Goal: Information Seeking & Learning: Learn about a topic

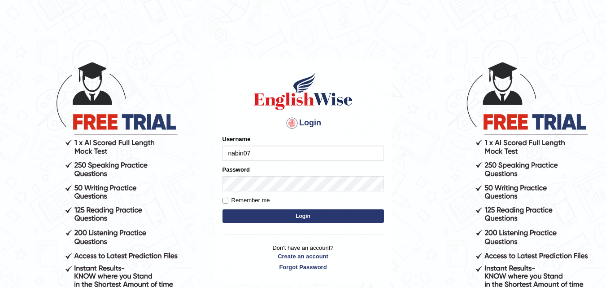
type input "nabin07"
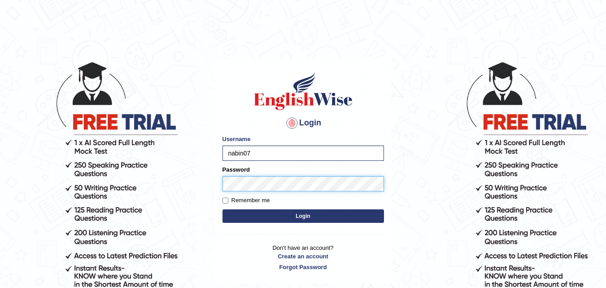
click at [223, 209] on button "Login" at bounding box center [304, 215] width 162 height 13
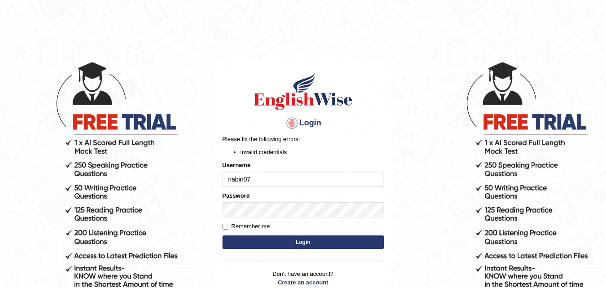
click at [278, 246] on button "Login" at bounding box center [304, 241] width 162 height 13
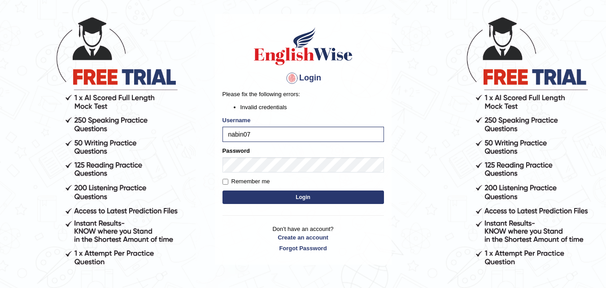
click at [280, 200] on button "Login" at bounding box center [304, 196] width 162 height 13
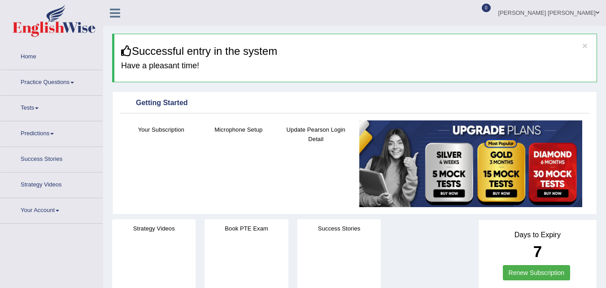
click at [23, 83] on link "Practice Questions" at bounding box center [51, 81] width 102 height 22
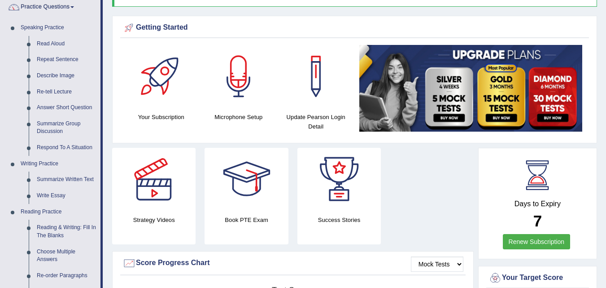
scroll to position [90, 0]
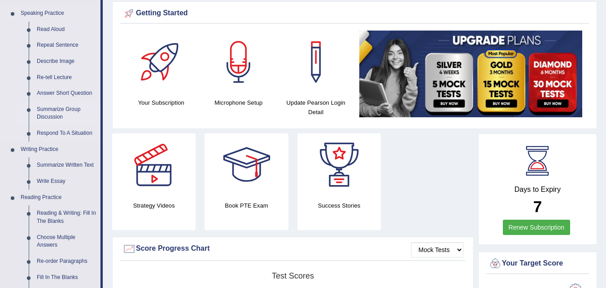
click at [52, 107] on link "Summarize Group Discussion" at bounding box center [67, 113] width 68 height 24
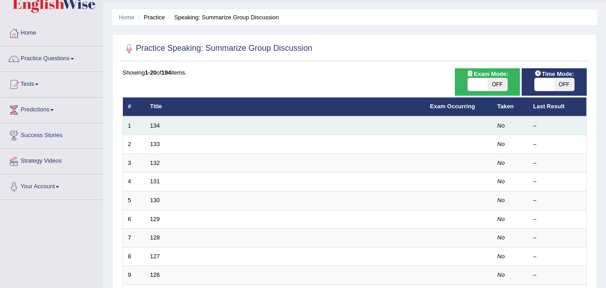
scroll to position [45, 0]
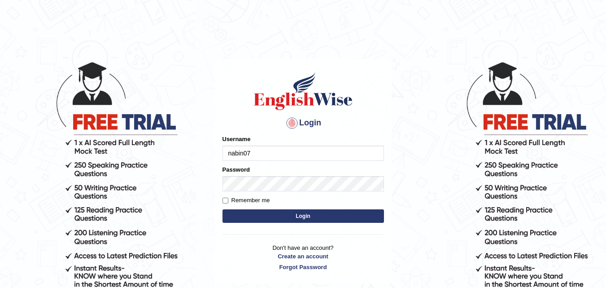
type input "nabin07"
click at [289, 215] on button "Login" at bounding box center [304, 215] width 162 height 13
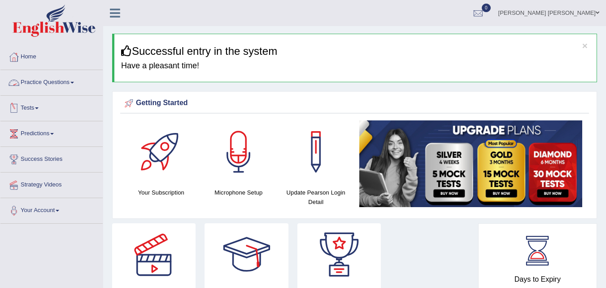
click at [69, 86] on link "Practice Questions" at bounding box center [51, 81] width 102 height 22
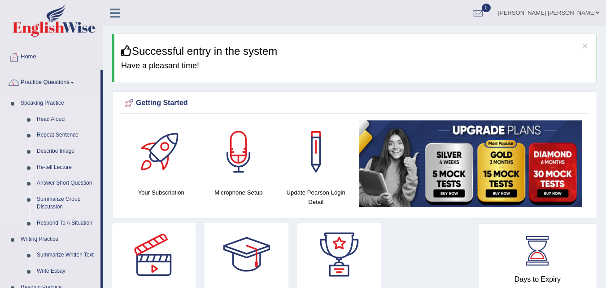
click at [62, 202] on link "Summarize Group Discussion" at bounding box center [67, 203] width 68 height 24
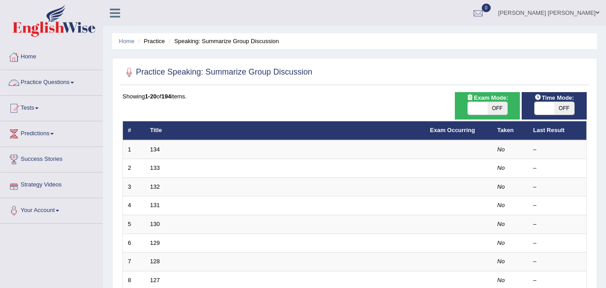
click at [51, 80] on link "Practice Questions" at bounding box center [51, 81] width 102 height 22
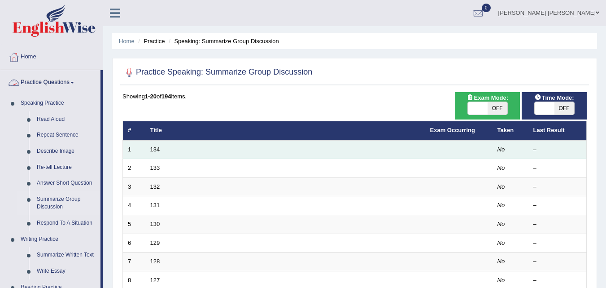
click at [160, 145] on td "134" at bounding box center [285, 149] width 280 height 19
click at [158, 148] on link "134" at bounding box center [155, 149] width 10 height 7
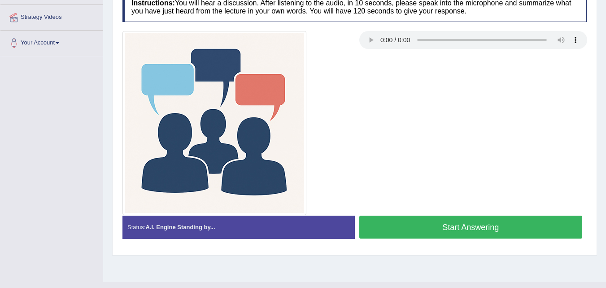
scroll to position [184, 0]
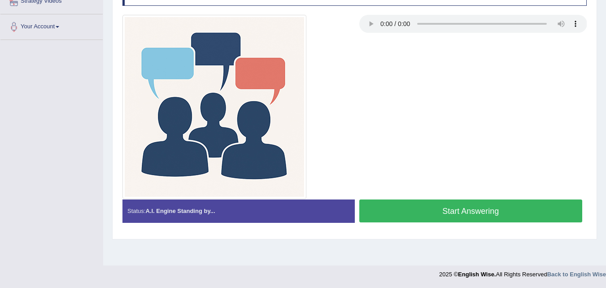
click at [417, 208] on button "Start Answering" at bounding box center [470, 210] width 223 height 23
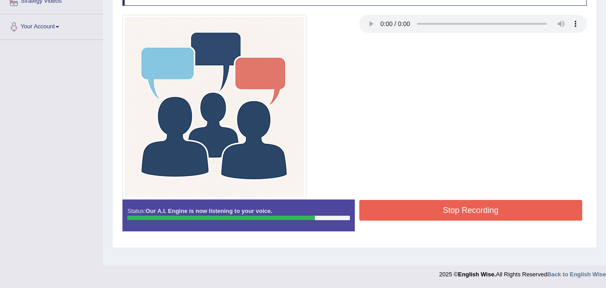
click at [399, 218] on button "Stop Recording" at bounding box center [470, 210] width 223 height 21
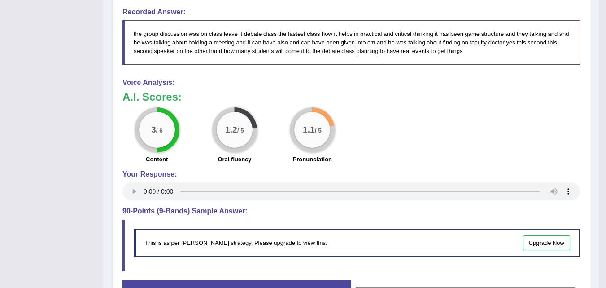
scroll to position [543, 0]
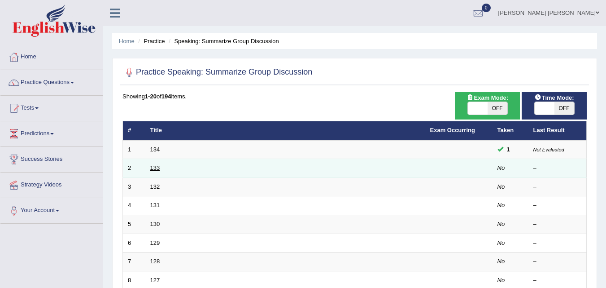
click at [150, 166] on link "133" at bounding box center [155, 167] width 10 height 7
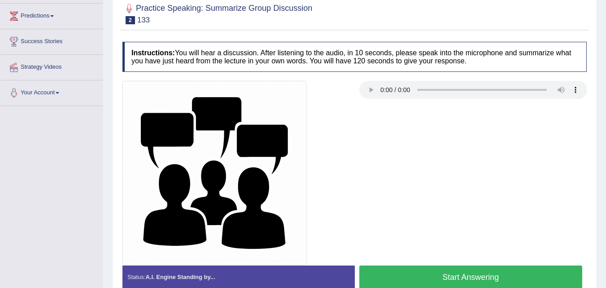
scroll to position [94, 0]
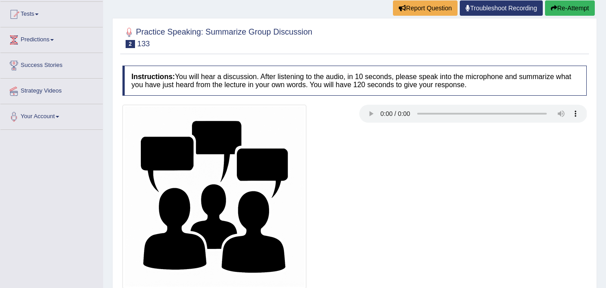
click at [518, 180] on div at bounding box center [354, 197] width 473 height 184
click at [508, 160] on div at bounding box center [354, 197] width 473 height 184
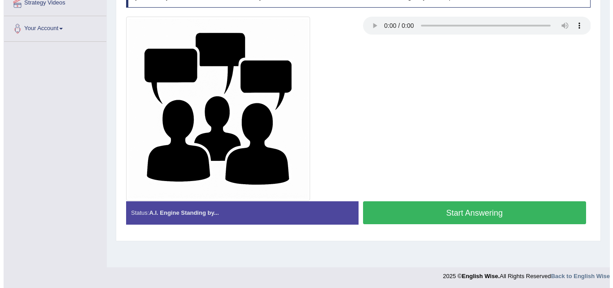
scroll to position [184, 0]
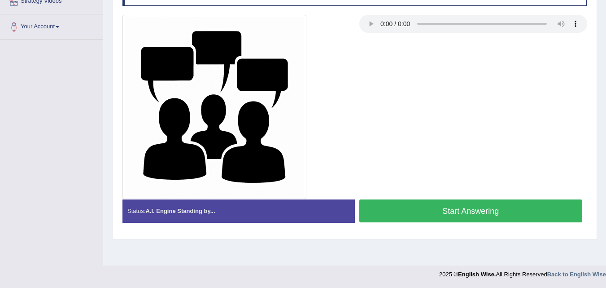
drag, startPoint x: 415, startPoint y: 215, endPoint x: 376, endPoint y: 200, distance: 41.6
click at [411, 211] on button "Start Answering" at bounding box center [470, 210] width 223 height 23
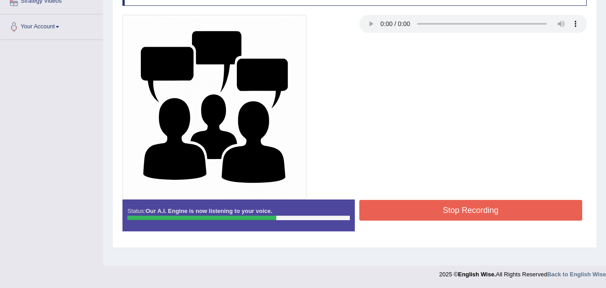
click at [473, 217] on button "Stop Recording" at bounding box center [470, 210] width 223 height 21
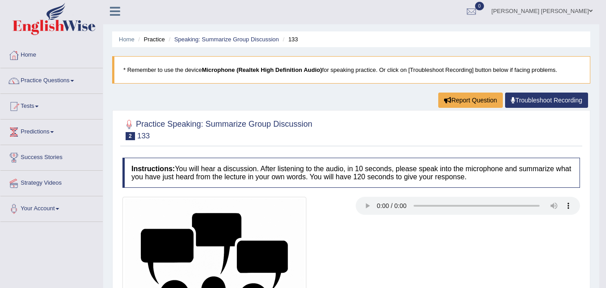
scroll to position [0, 0]
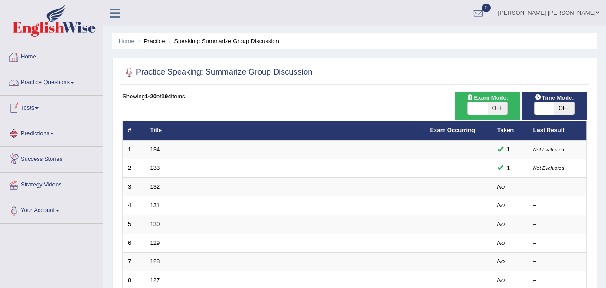
click at [39, 82] on link "Practice Questions" at bounding box center [51, 81] width 102 height 22
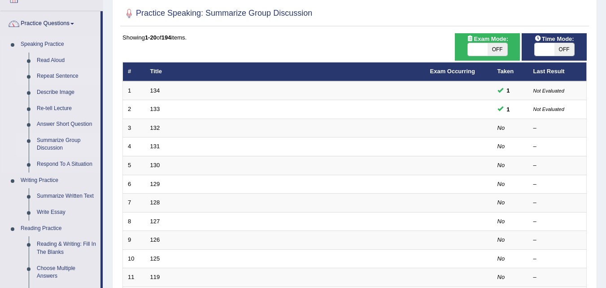
scroll to position [45, 0]
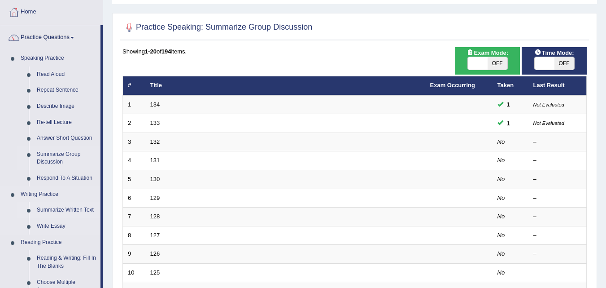
click at [45, 211] on link "Summarize Written Text" at bounding box center [67, 210] width 68 height 16
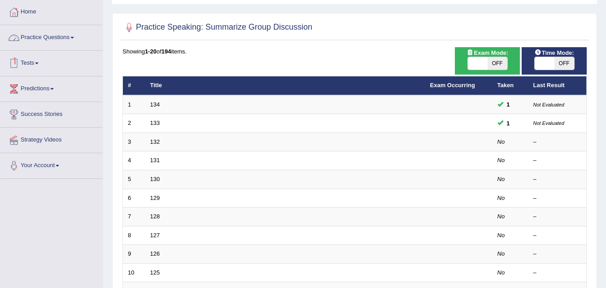
click at [56, 44] on link "Practice Questions" at bounding box center [51, 36] width 102 height 22
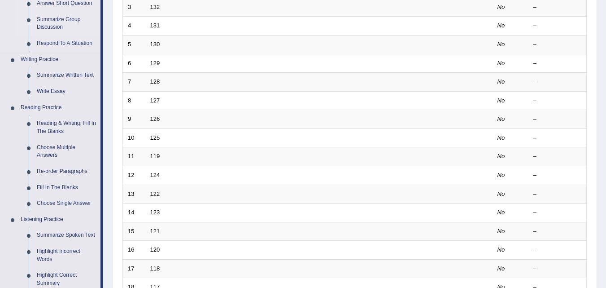
scroll to position [224, 0]
